Goal: Task Accomplishment & Management: Complete application form

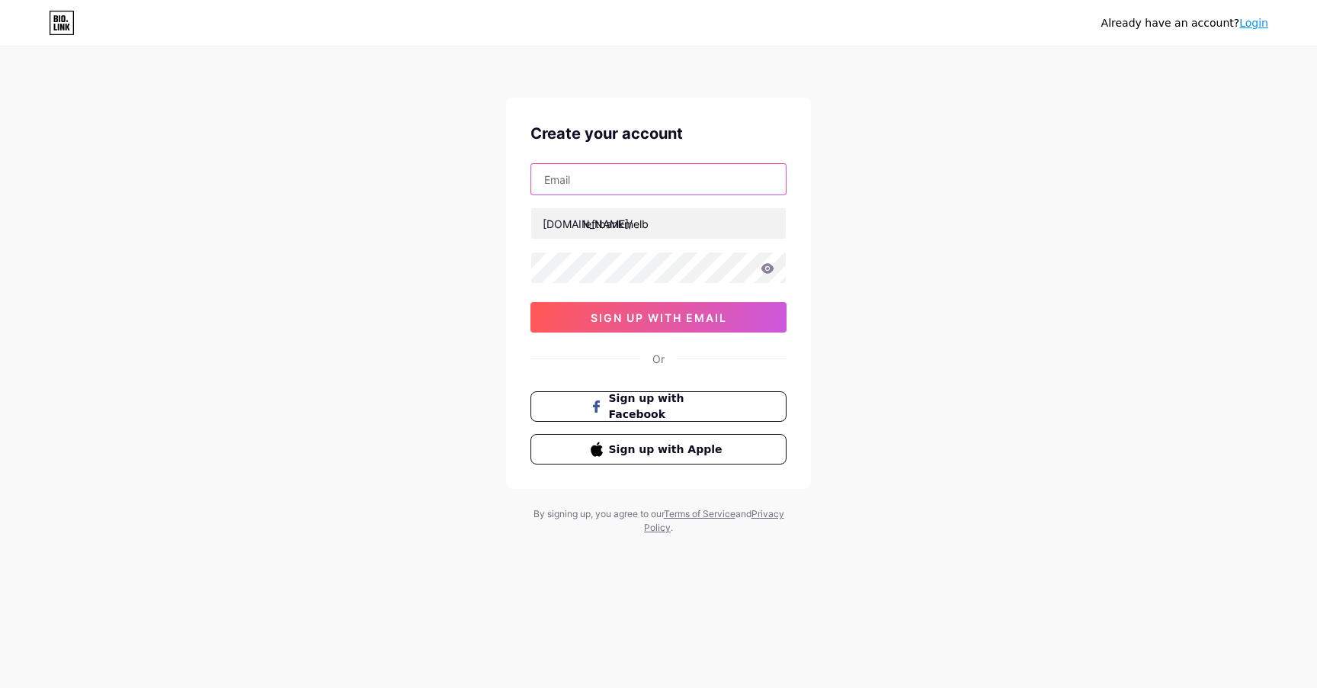
click at [655, 172] on input "text" at bounding box center [658, 179] width 255 height 30
type input "[EMAIL_ADDRESS][DOMAIN_NAME]"
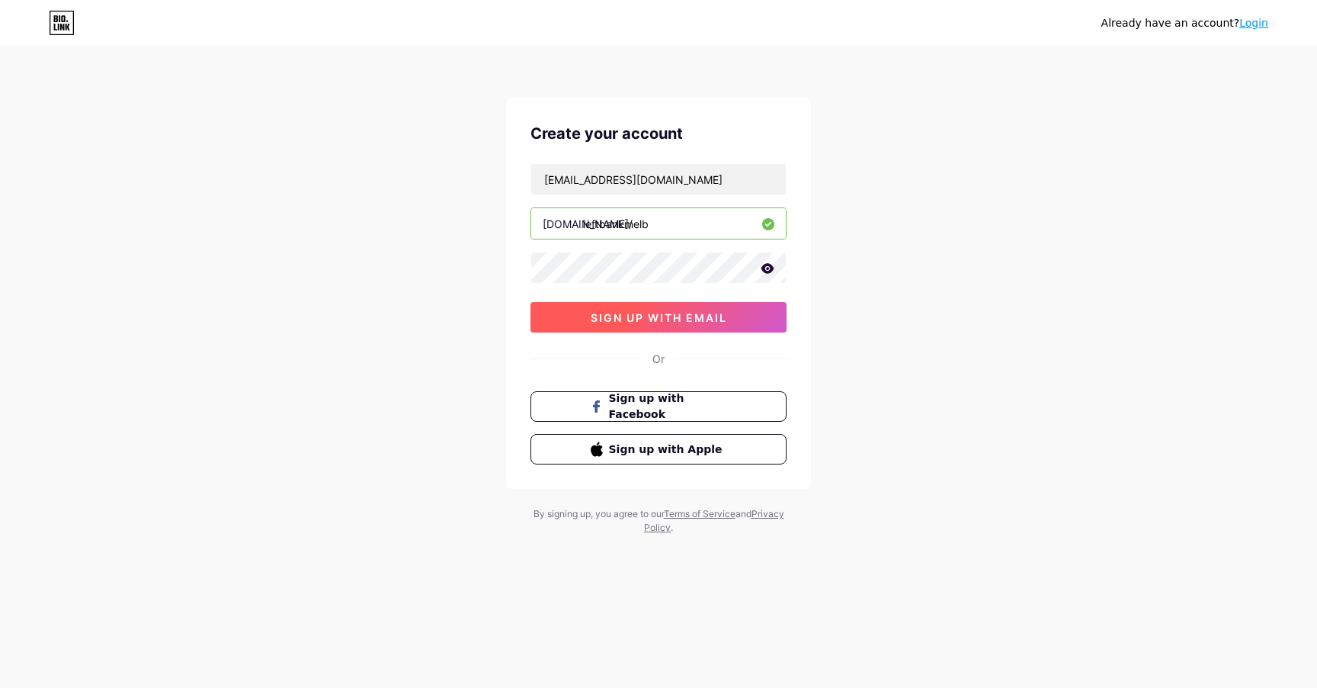
click at [652, 313] on span "sign up with email" at bounding box center [659, 317] width 136 height 13
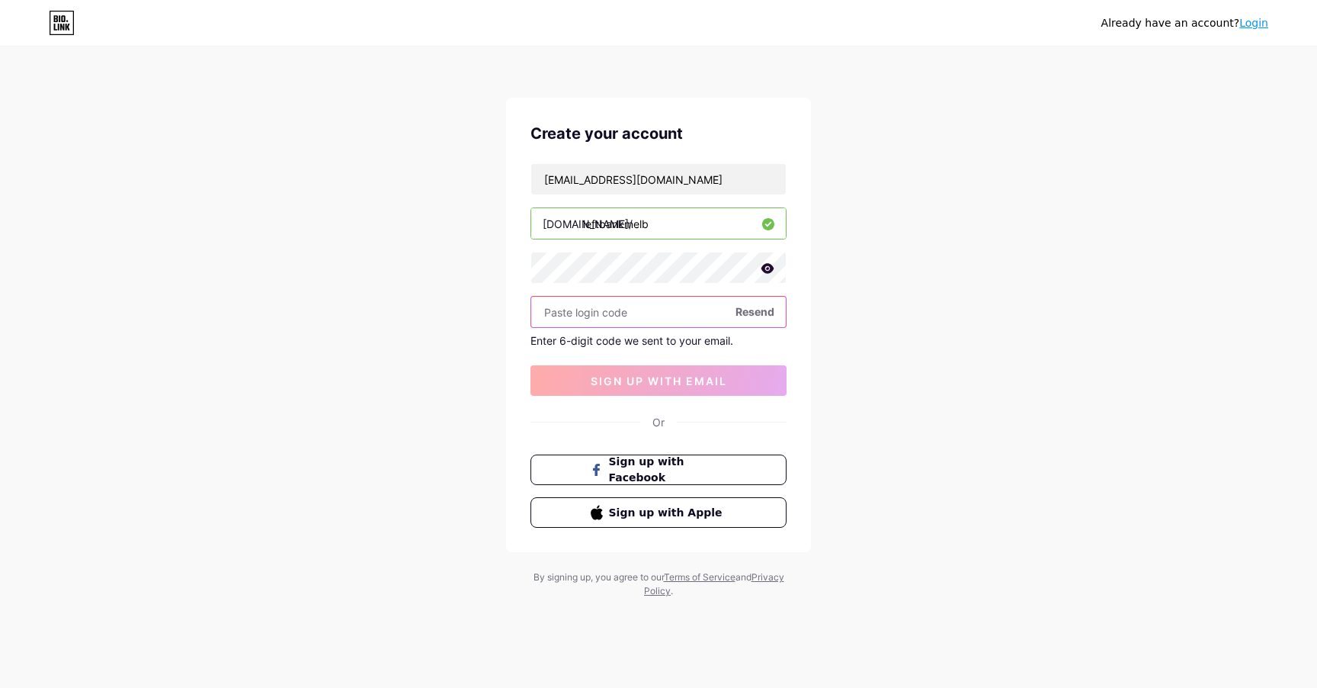
paste input "654640"
type input "654640"
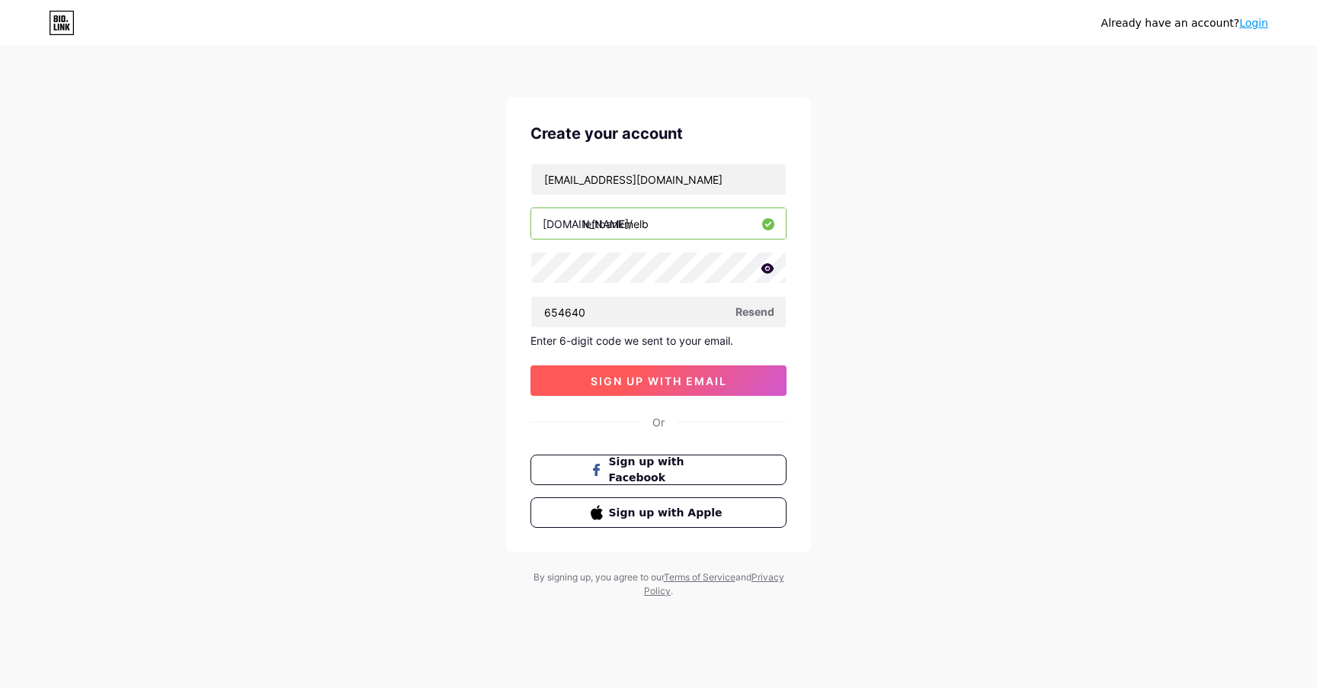
click at [650, 380] on span "sign up with email" at bounding box center [659, 380] width 136 height 13
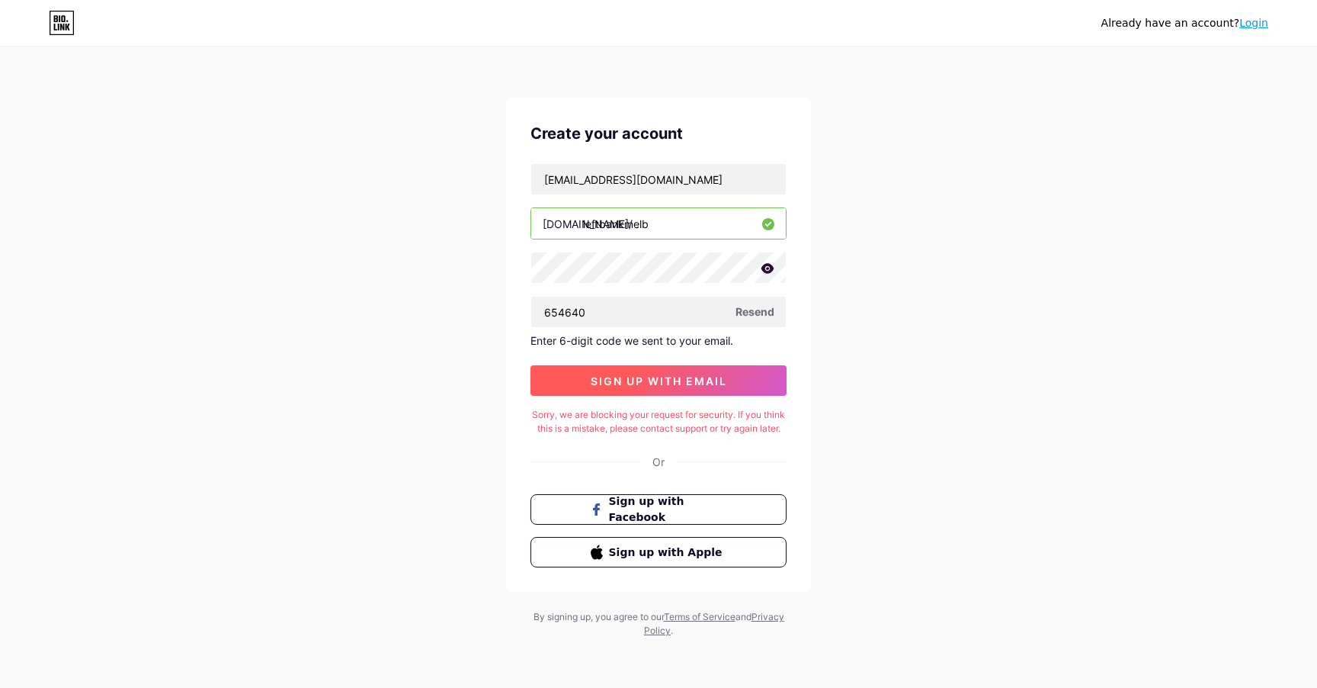
click at [695, 377] on span "sign up with email" at bounding box center [659, 380] width 136 height 13
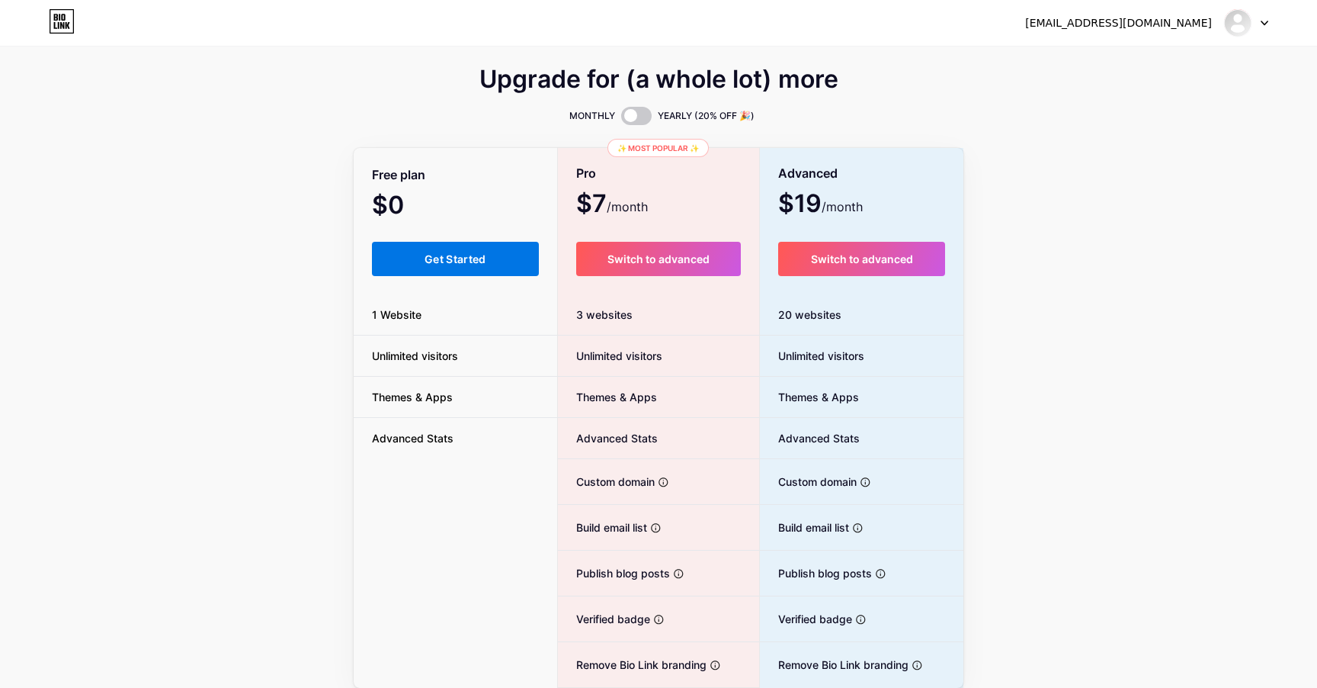
click at [463, 258] on span "Get Started" at bounding box center [456, 258] width 62 height 13
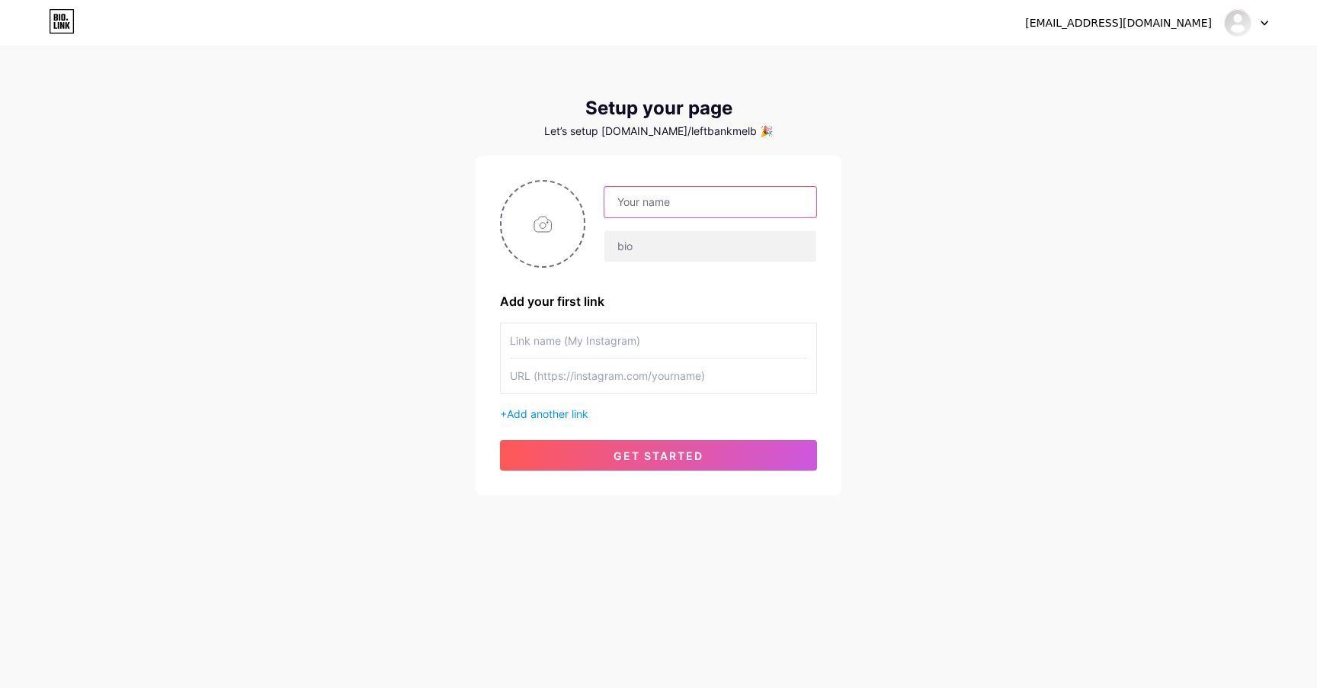
click at [710, 194] on input "text" at bounding box center [711, 202] width 212 height 30
click at [680, 241] on input "text" at bounding box center [711, 246] width 212 height 30
click at [748, 198] on input "leftbankmelb" at bounding box center [711, 202] width 212 height 30
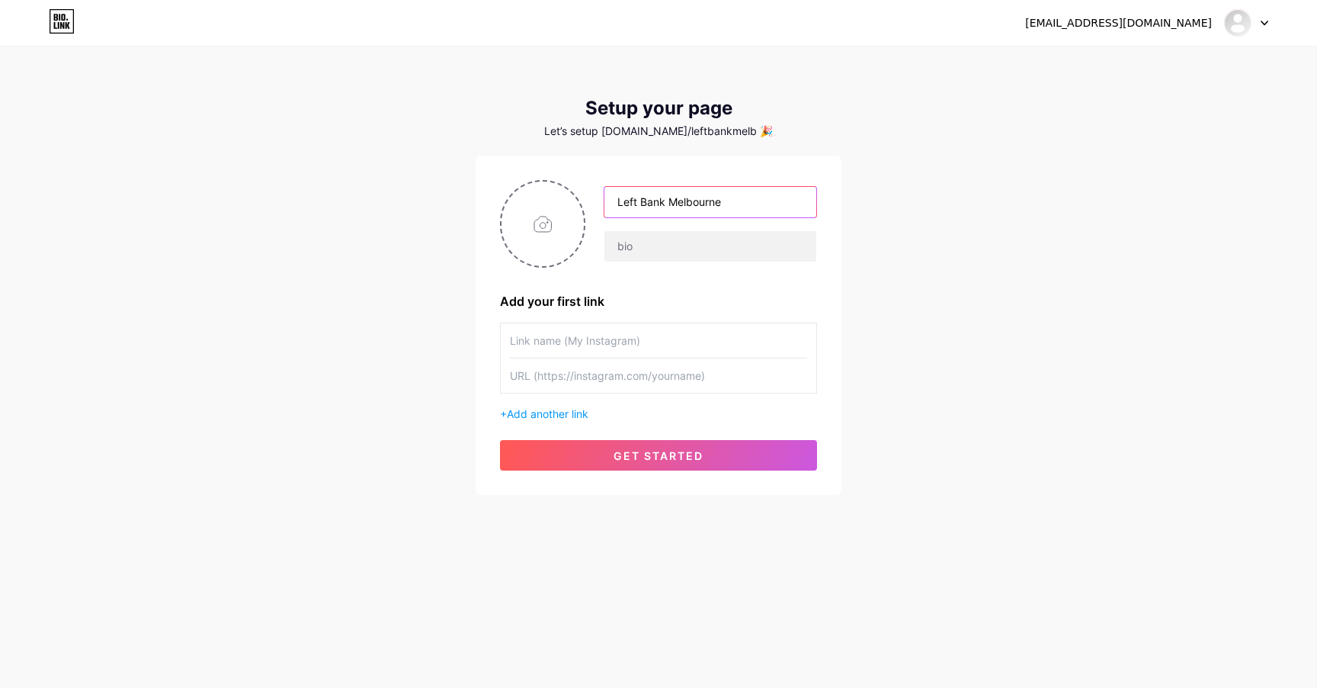
type input "Left Bank Melbourne"
click at [579, 354] on input "text" at bounding box center [658, 340] width 297 height 34
type input "MARTINI MASTERCLASS"
click at [697, 373] on input "text" at bounding box center [658, 375] width 297 height 34
paste input "[URL][DOMAIN_NAME]"
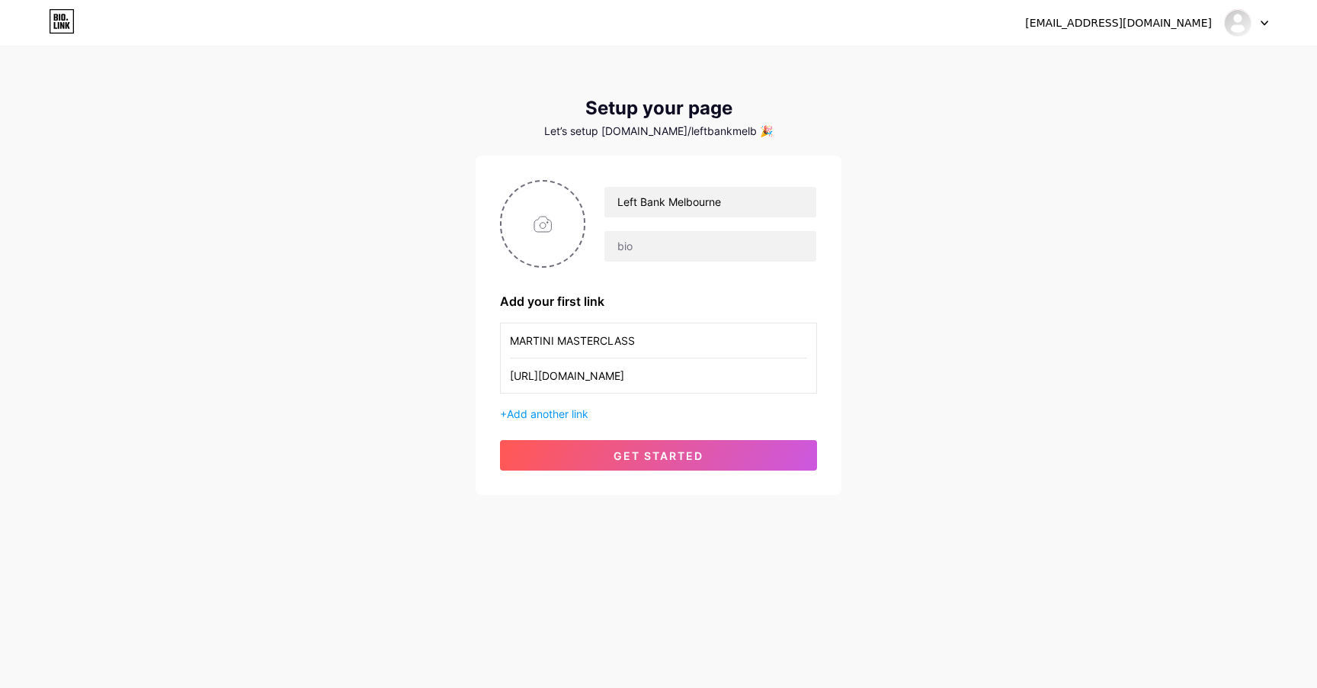
scroll to position [0, 10]
type input "[URL][DOMAIN_NAME]"
click at [547, 421] on div "+ Add another link" at bounding box center [658, 414] width 317 height 16
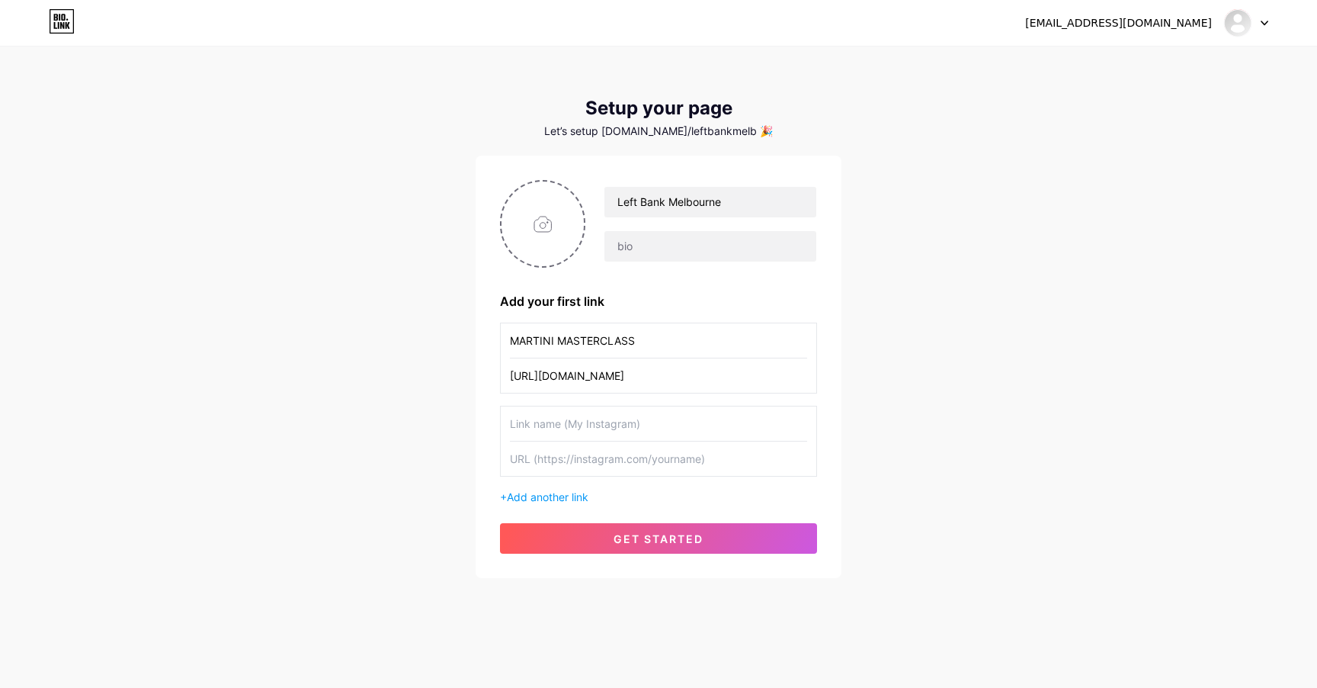
click at [560, 431] on input "text" at bounding box center [658, 423] width 297 height 34
type input "m"
type input "MEET ME FOR MARTINIS"
click at [597, 460] on input "text" at bounding box center [658, 458] width 297 height 34
paste input "[URL][DOMAIN_NAME]"
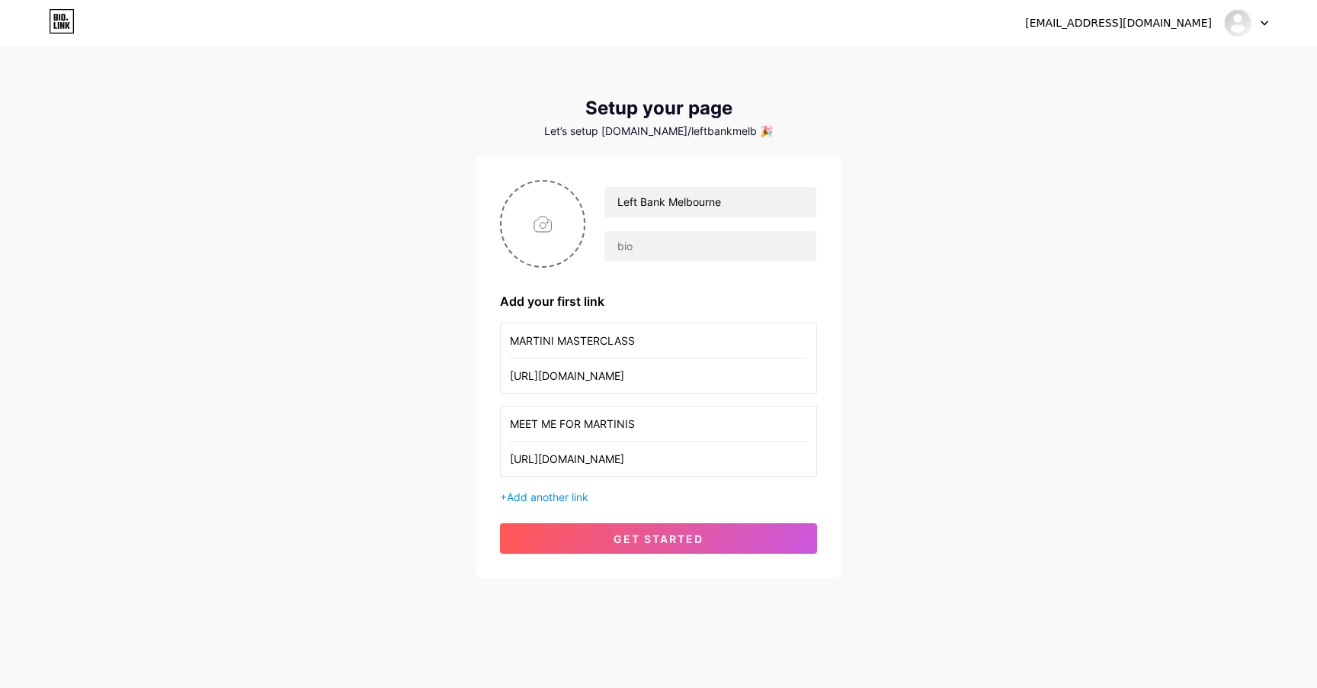
scroll to position [0, 115]
type input "[URL][DOMAIN_NAME]"
click at [564, 495] on span "Add another link" at bounding box center [548, 496] width 82 height 13
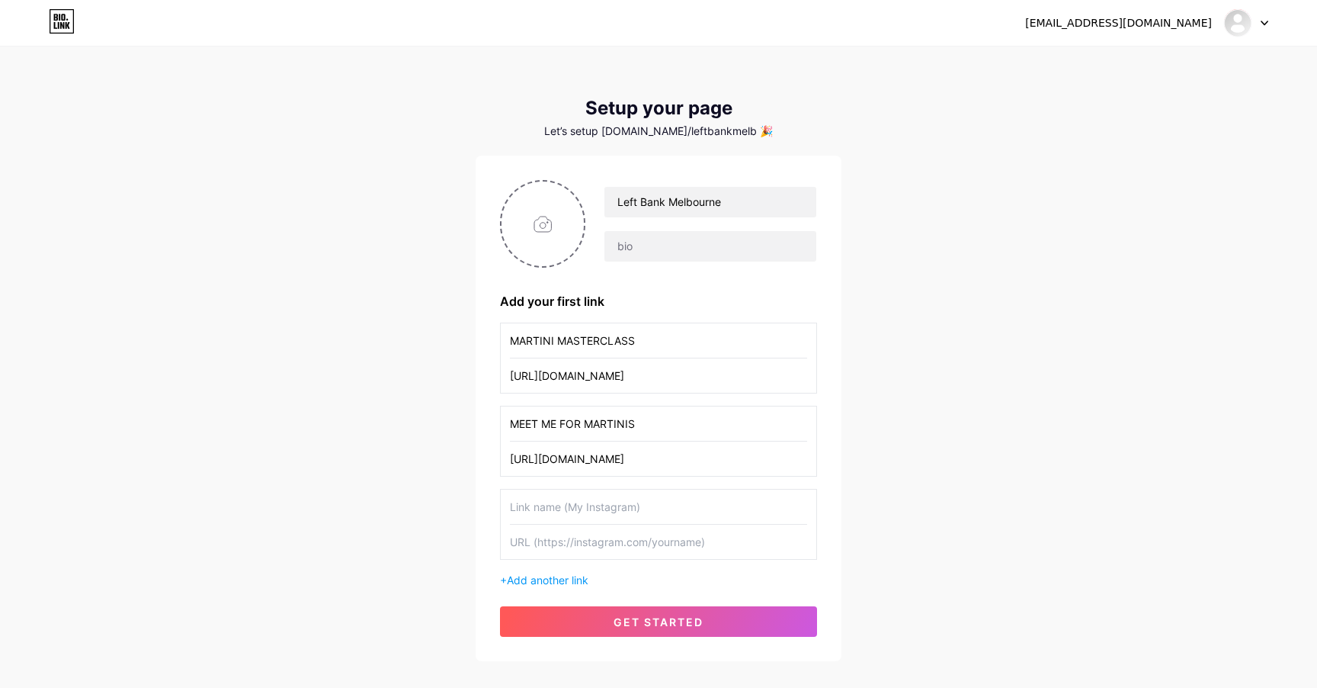
click at [582, 505] on input "text" at bounding box center [658, 506] width 297 height 34
type input "b"
type input "BOTTOMLESS BRUNCH"
click at [607, 540] on input "text" at bounding box center [658, 541] width 297 height 34
paste input "[URL][DOMAIN_NAME]"
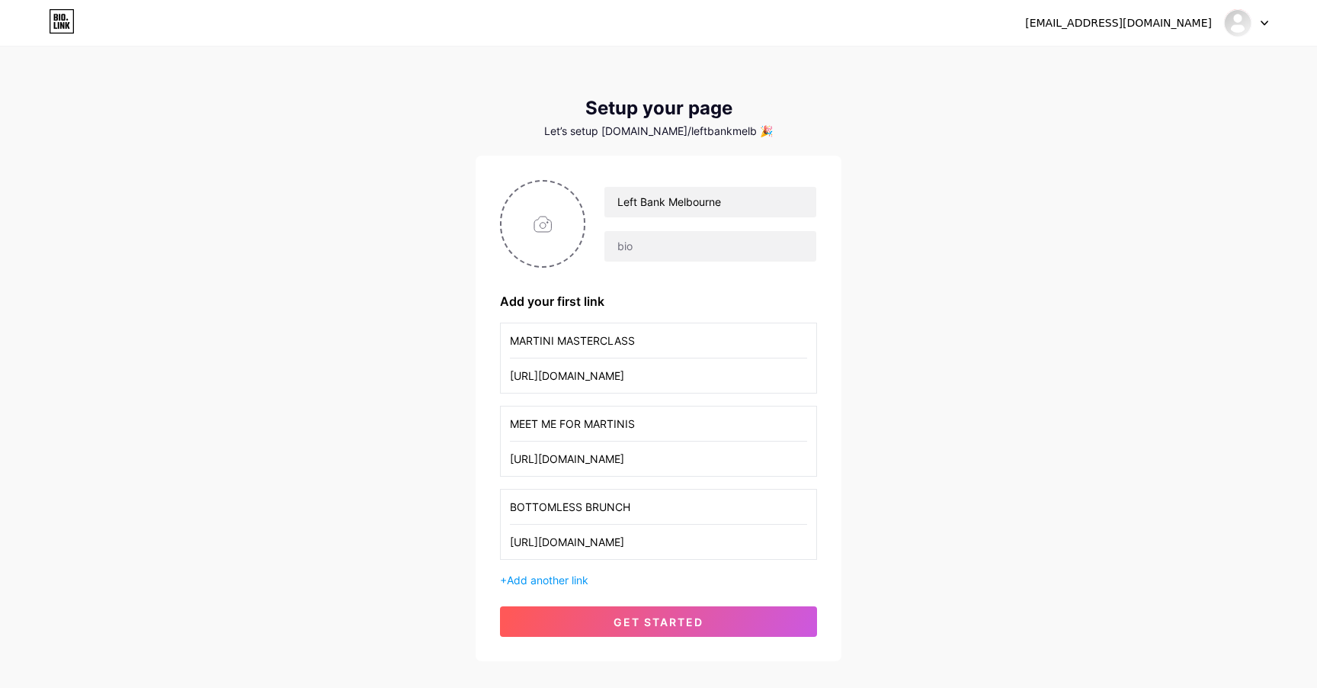
scroll to position [0, 6]
type input "[URL][DOMAIN_NAME]"
click at [552, 582] on span "Add another link" at bounding box center [548, 579] width 82 height 13
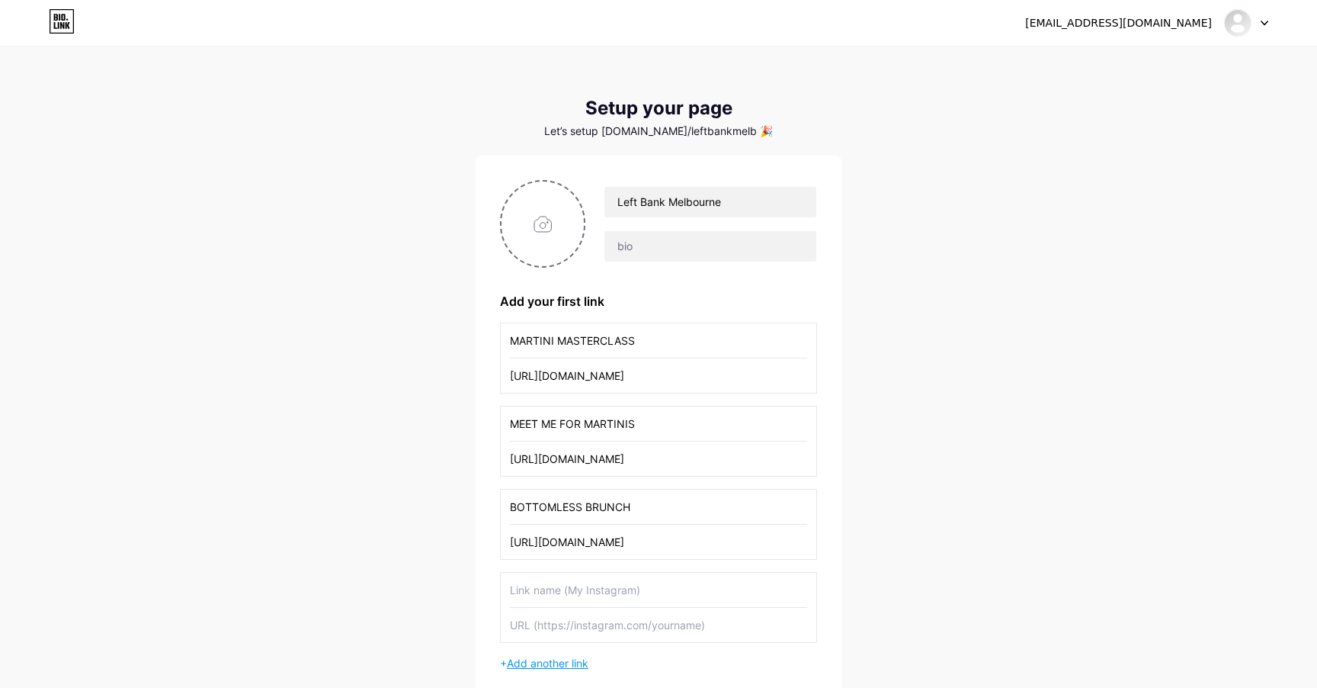
click at [552, 582] on input "text" at bounding box center [658, 589] width 297 height 34
type input "SUPPER CLUB"
click at [571, 626] on input "text" at bounding box center [658, 625] width 297 height 34
paste input "[URL][DOMAIN_NAME]"
type input "[URL][DOMAIN_NAME]"
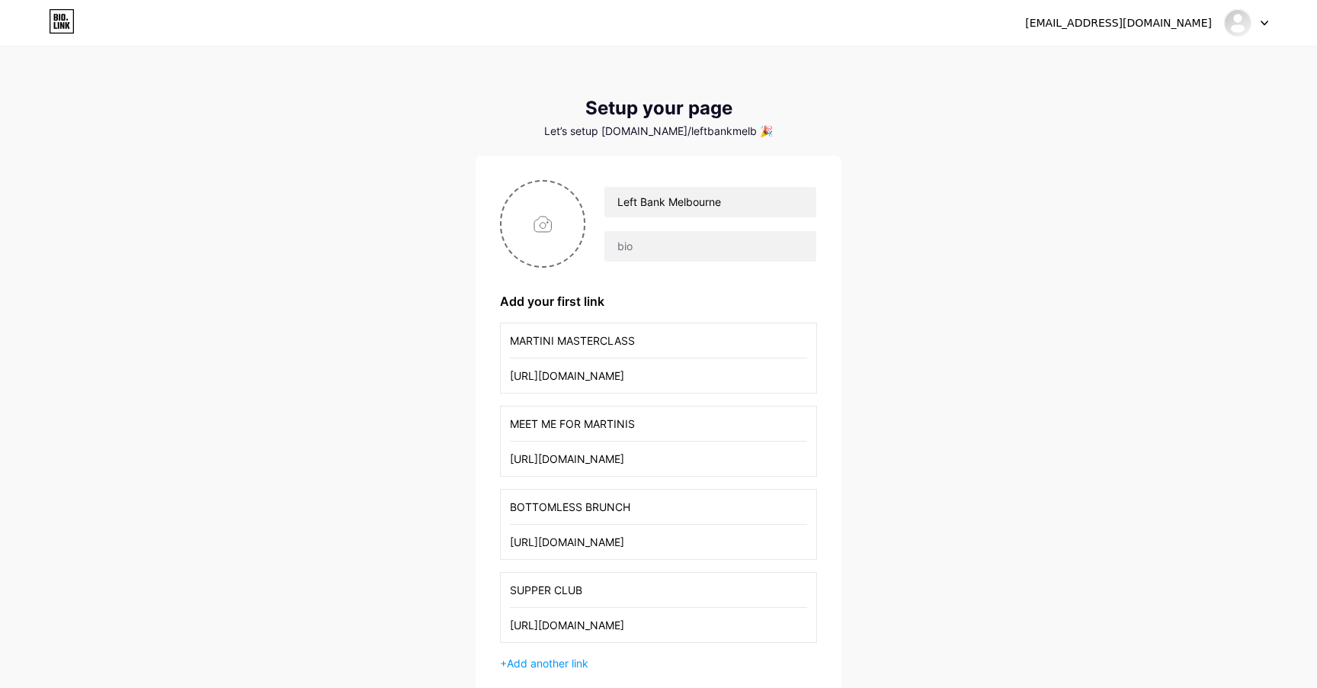
click at [568, 655] on div "+ Add another link" at bounding box center [658, 663] width 317 height 16
click at [572, 672] on input "text" at bounding box center [658, 673] width 297 height 34
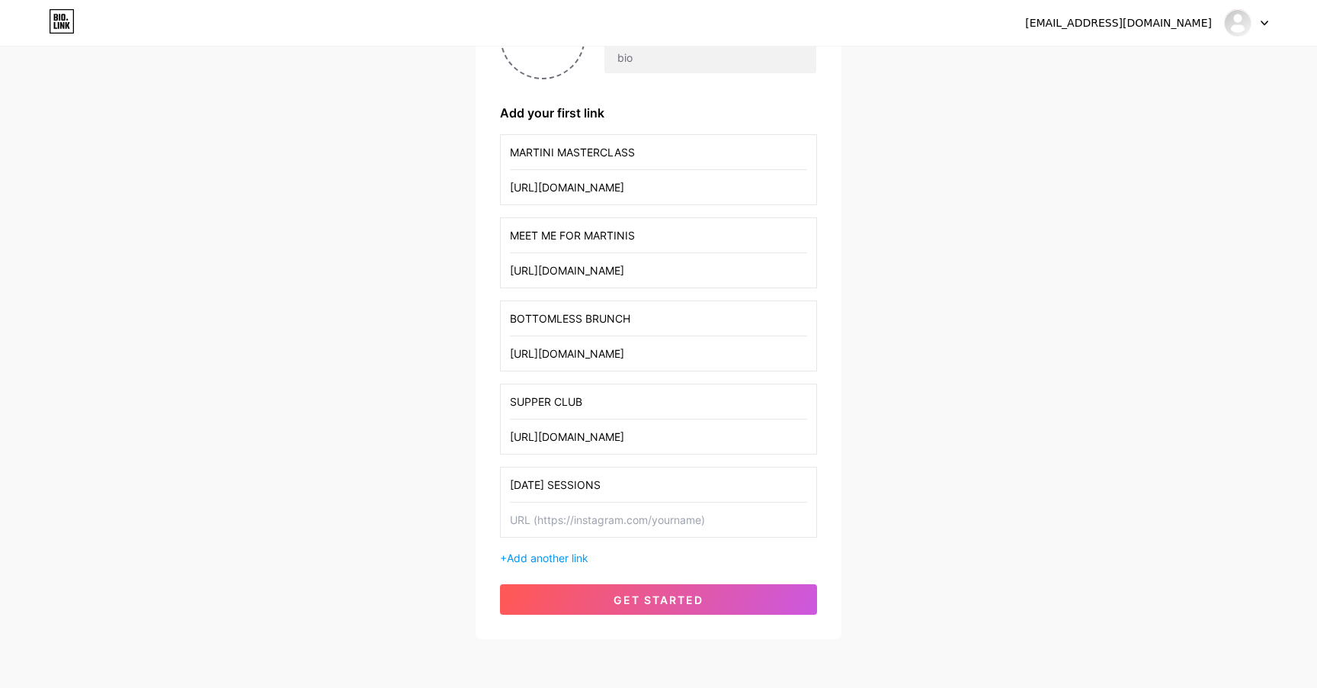
scroll to position [206, 0]
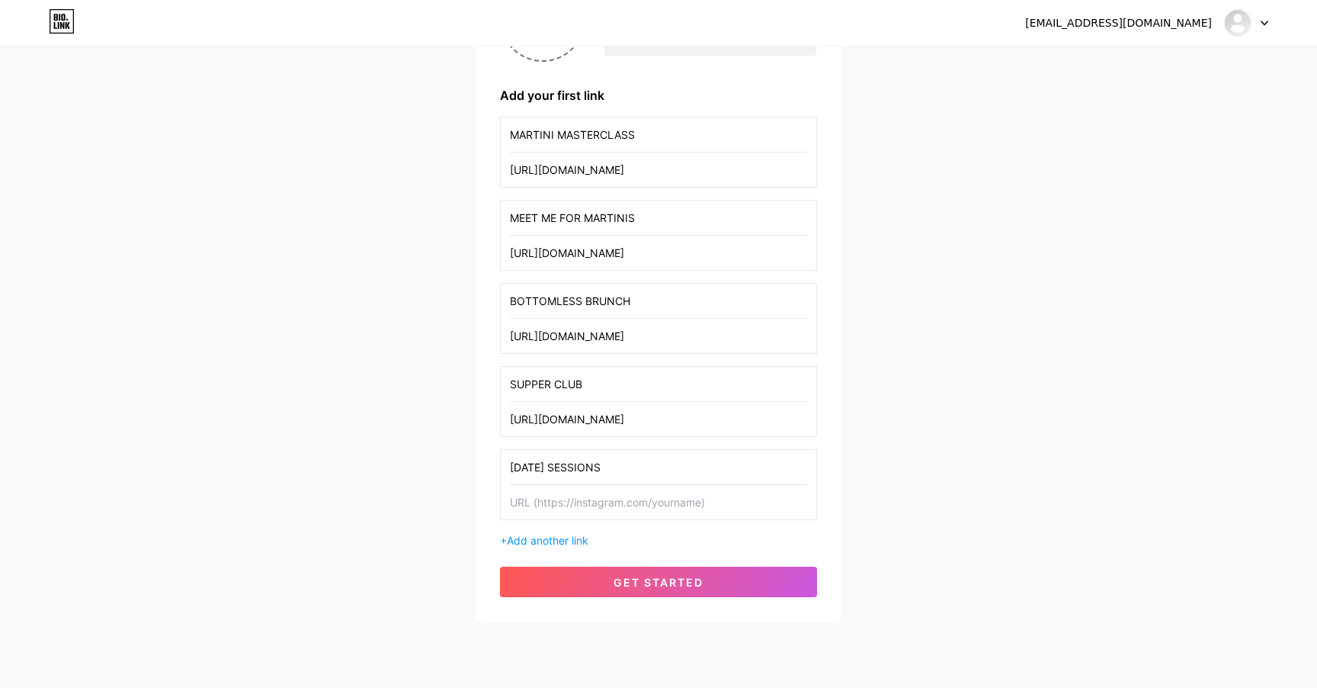
type input "[DATE] SESSIONS"
click at [624, 506] on input "text" at bounding box center [658, 502] width 297 height 34
click at [622, 499] on input "text" at bounding box center [658, 502] width 297 height 34
paste input "[URL][DOMAIN_NAME][DATE]"
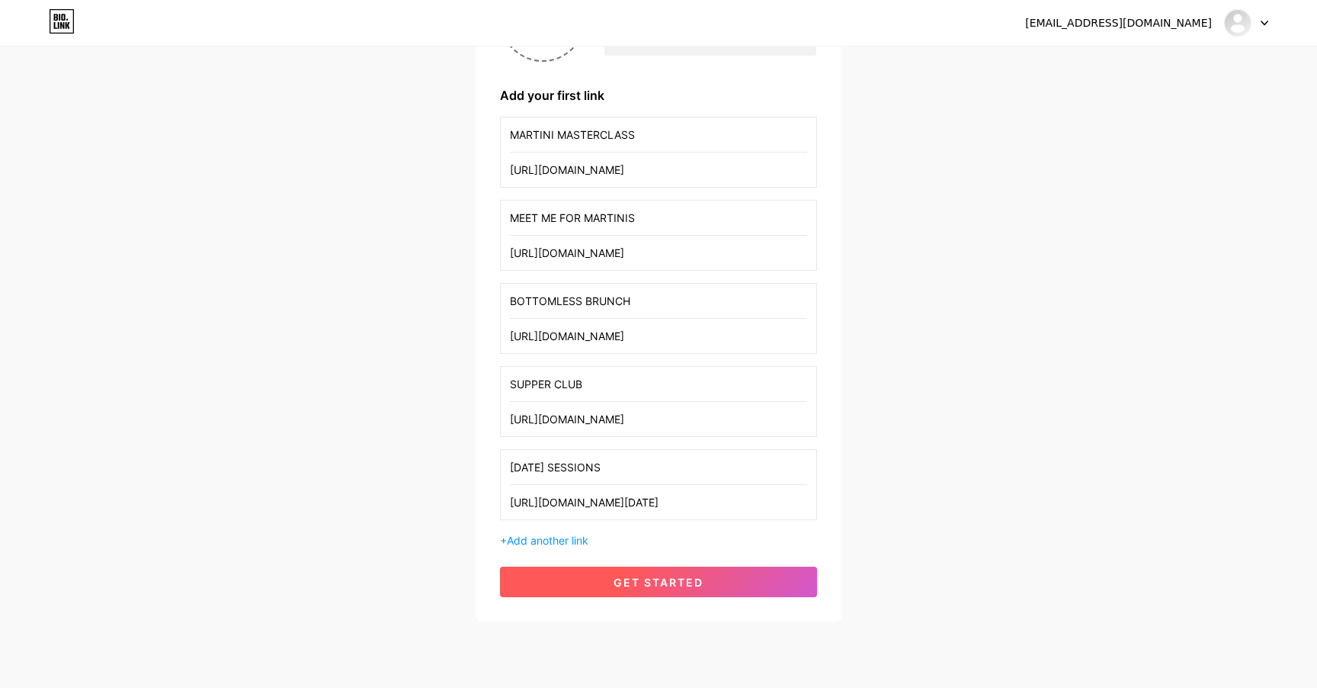
type input "[URL][DOMAIN_NAME][DATE]"
click at [676, 587] on span "get started" at bounding box center [659, 582] width 90 height 13
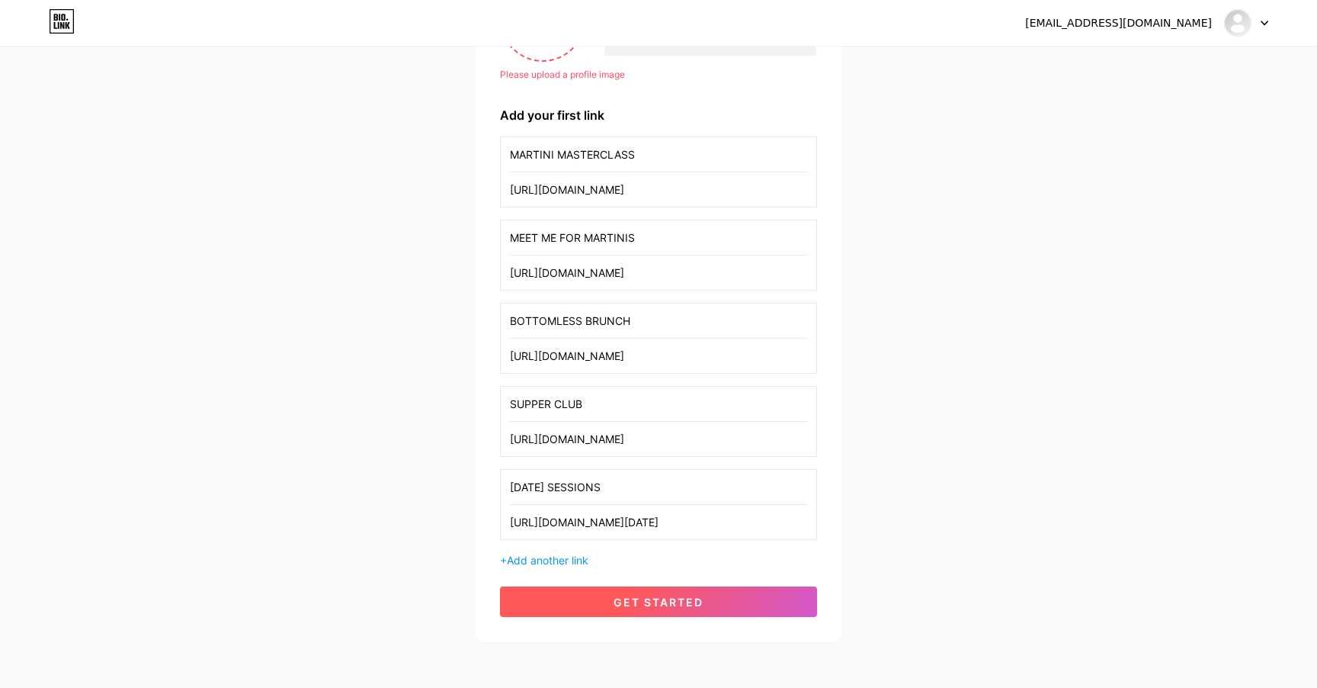
scroll to position [152, 0]
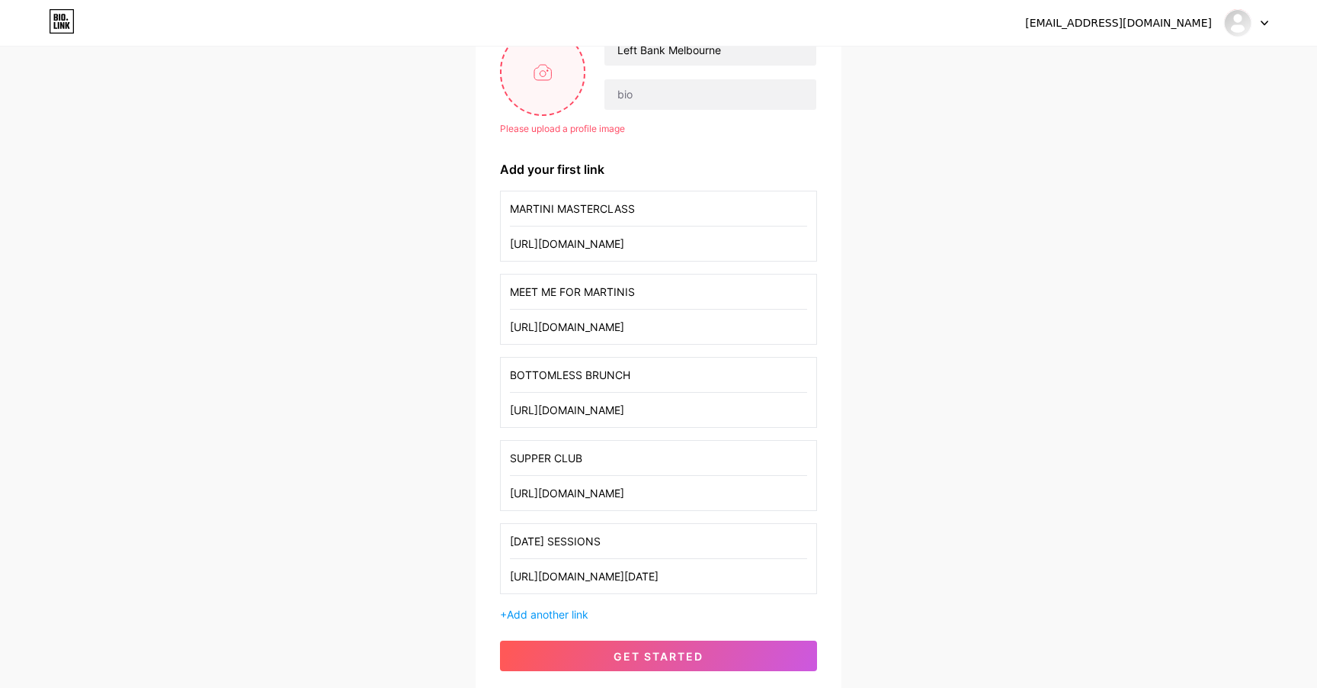
click at [551, 69] on input "file" at bounding box center [543, 72] width 82 height 85
type input "C:\fakepath\LB Icon Black.png"
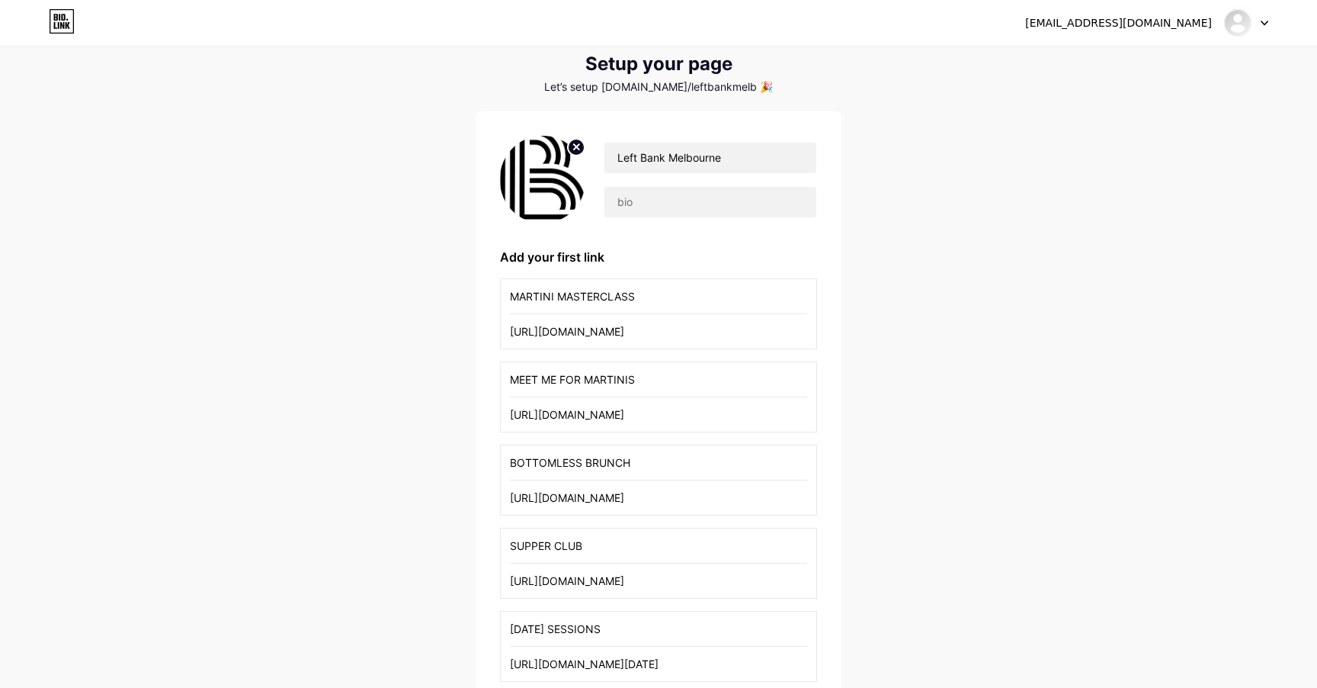
scroll to position [249, 0]
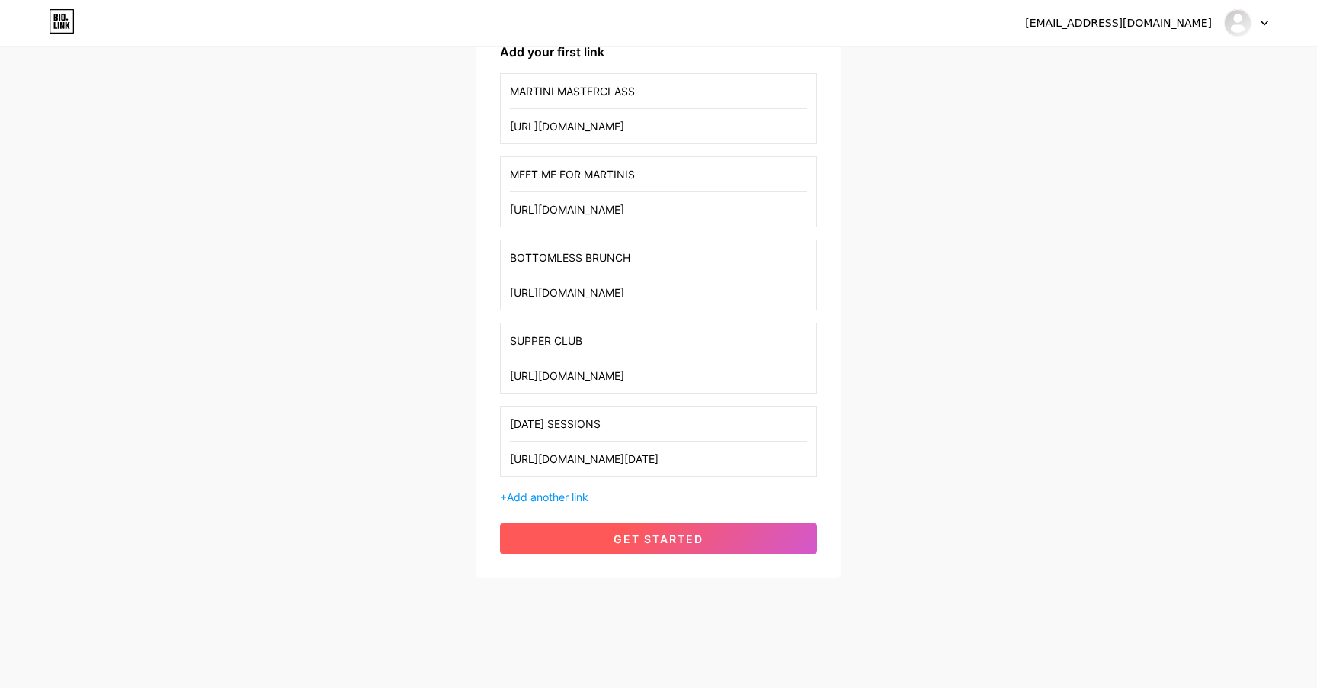
click at [691, 547] on button "get started" at bounding box center [658, 538] width 317 height 30
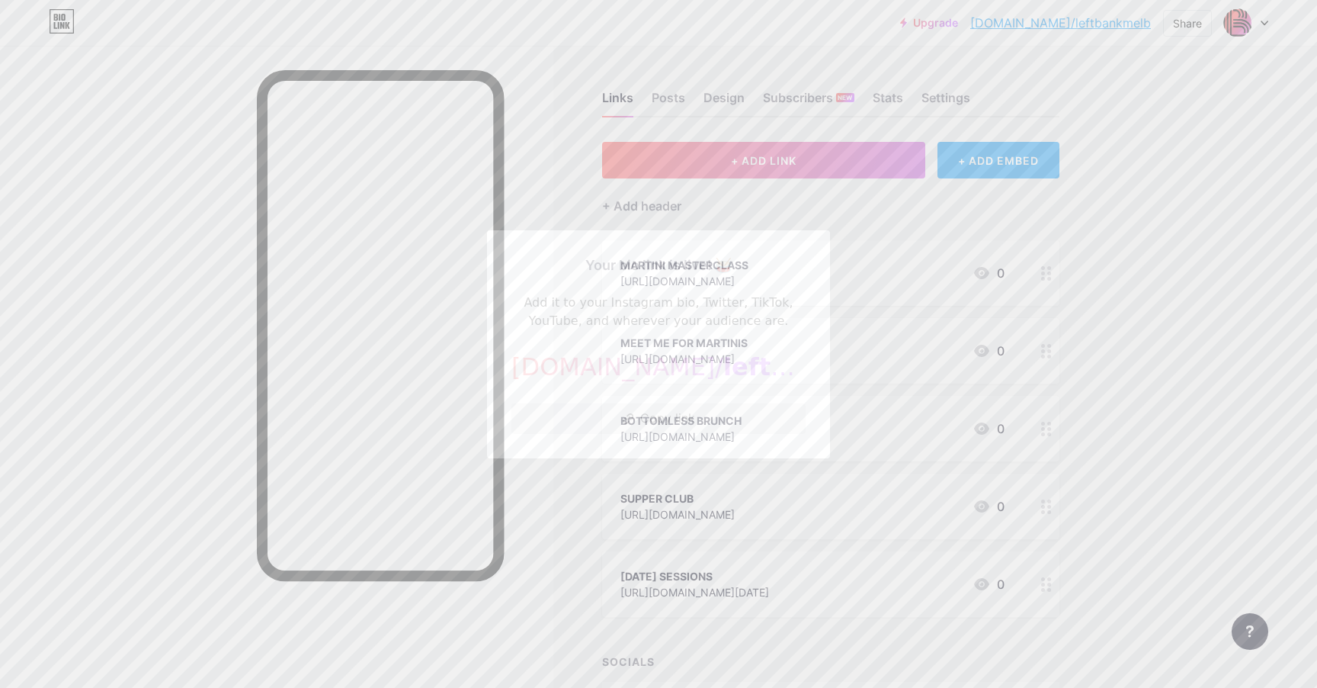
click at [683, 424] on button "Copy link" at bounding box center [659, 418] width 294 height 30
